Goal: Find specific page/section: Find specific page/section

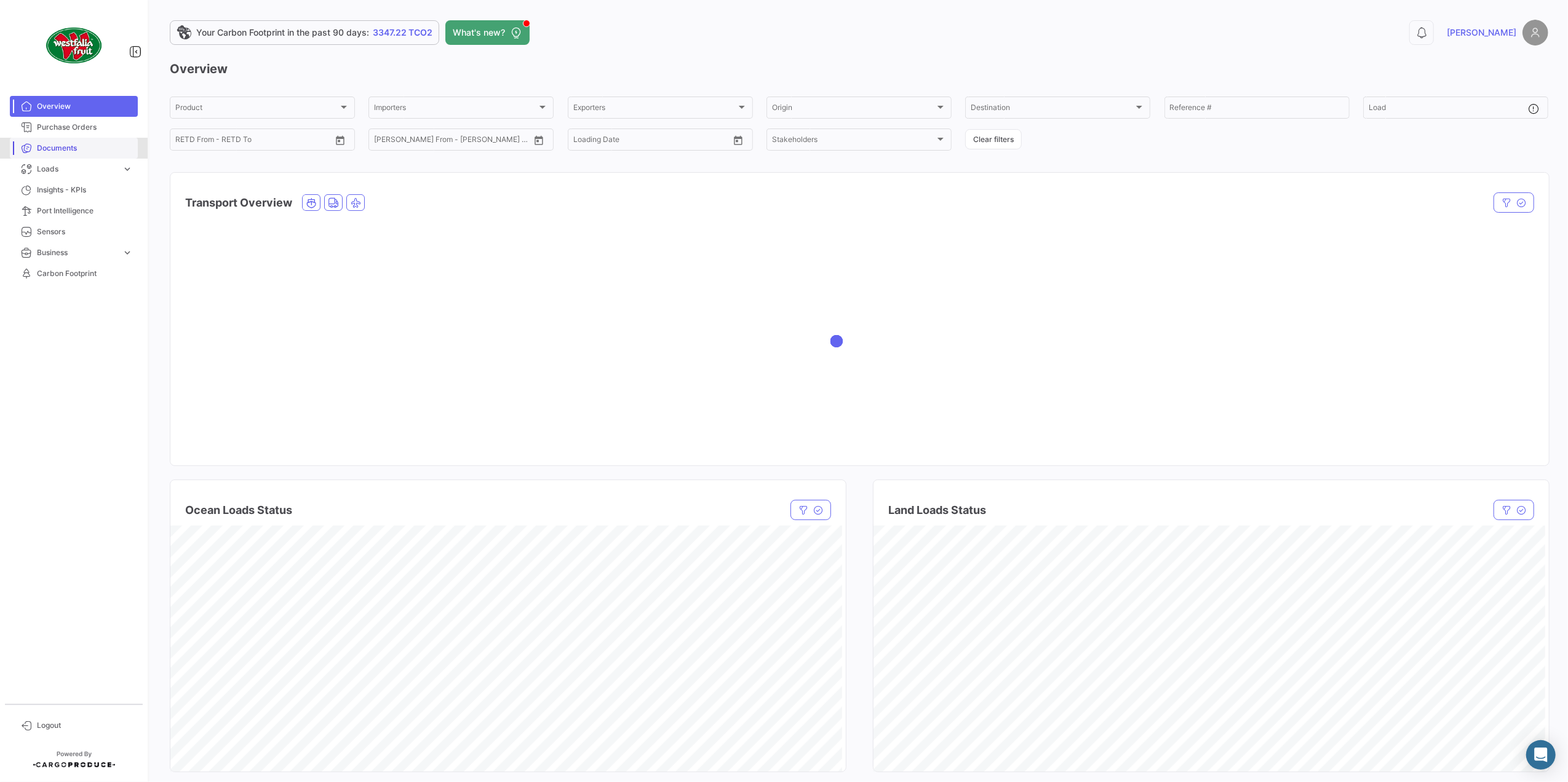
click at [85, 139] on link "Documents" at bounding box center [73, 148] width 128 height 21
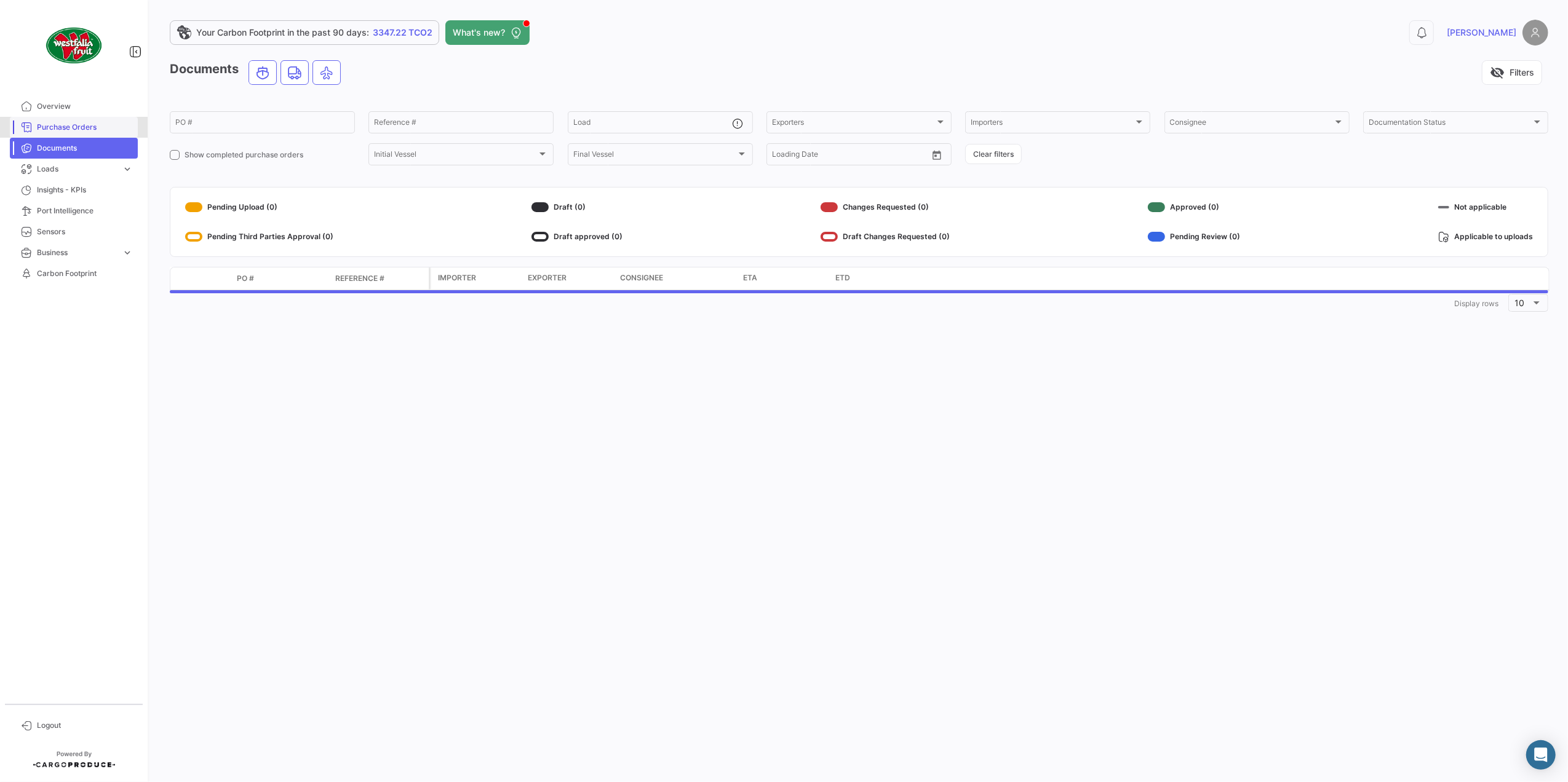
click at [89, 123] on span "Purchase Orders" at bounding box center [85, 127] width 96 height 11
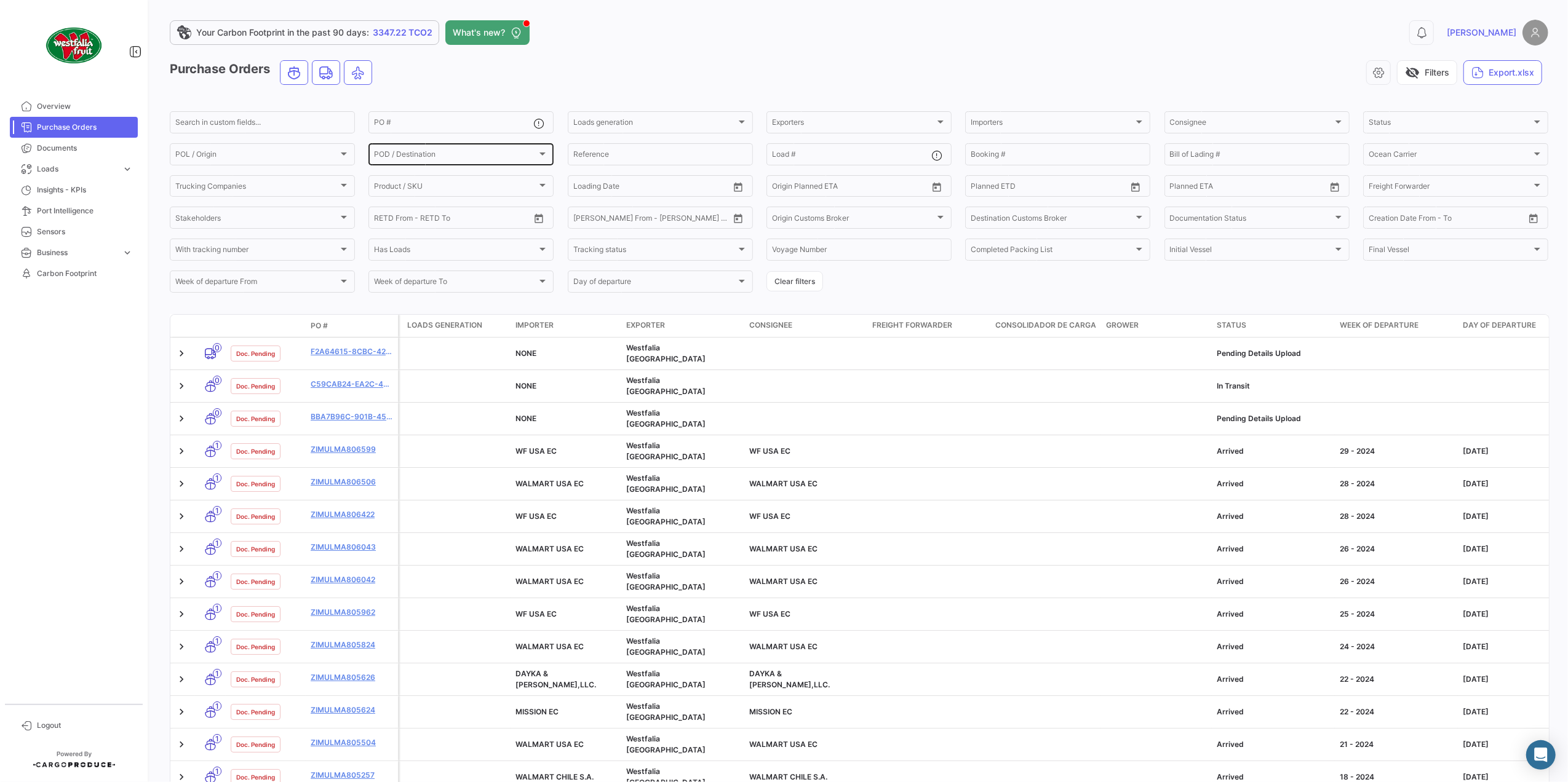
click at [412, 157] on span "POD / Destination" at bounding box center [456, 156] width 163 height 9
click at [828, 368] on div at bounding box center [784, 391] width 1568 height 782
click at [795, 124] on span "Exporters" at bounding box center [788, 123] width 32 height 9
